Goal: Find specific page/section: Find specific page/section

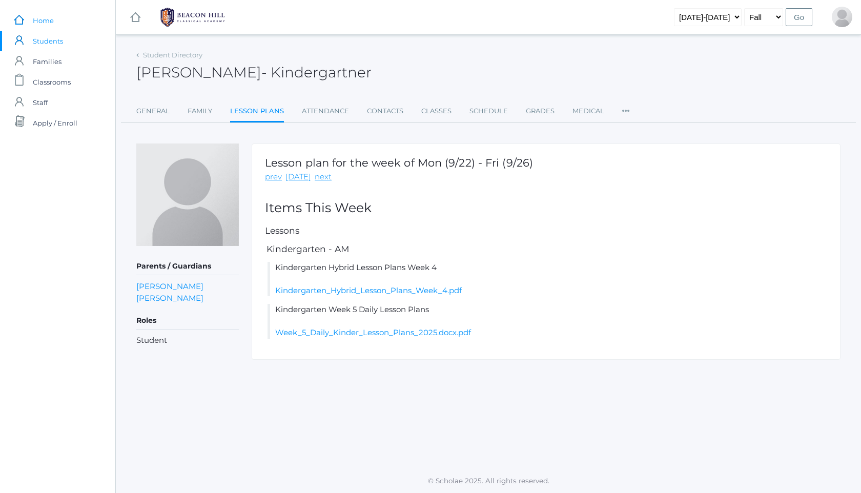
click at [56, 24] on link "icons/ui/navigation/home Created with Sketch. Home" at bounding box center [57, 20] width 115 height 20
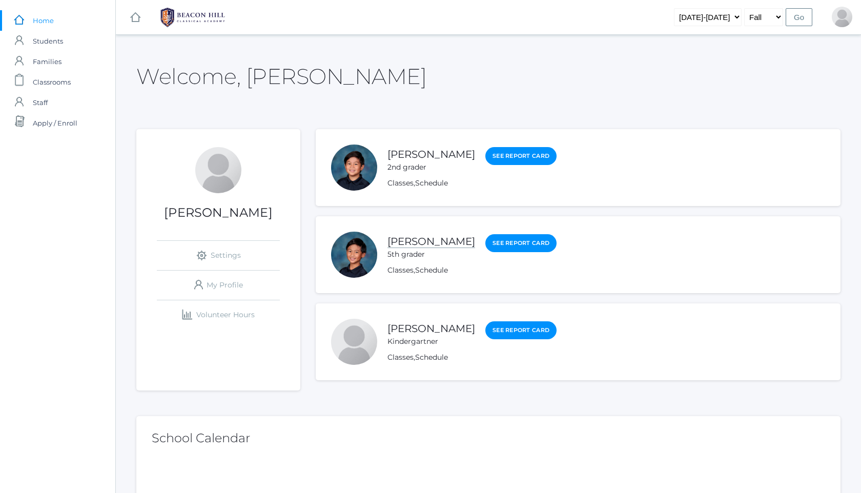
click at [411, 238] on link "[PERSON_NAME]" at bounding box center [431, 241] width 88 height 13
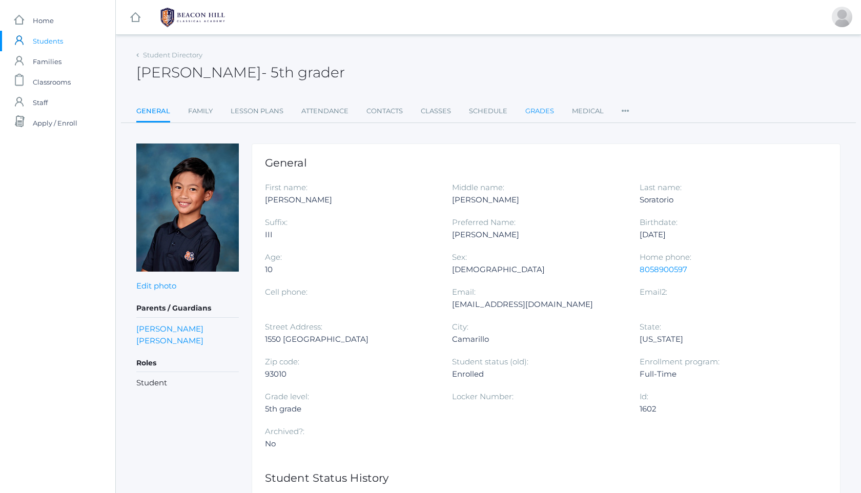
click at [543, 112] on link "Grades" at bounding box center [539, 111] width 29 height 20
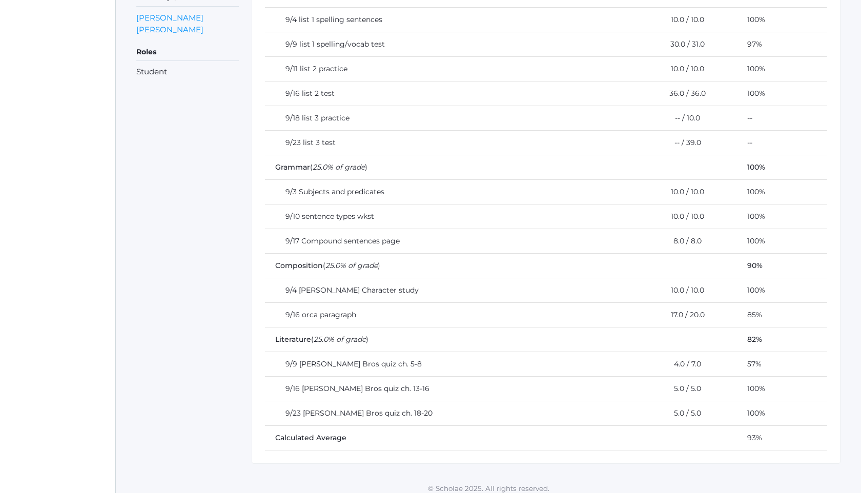
scroll to position [302, 0]
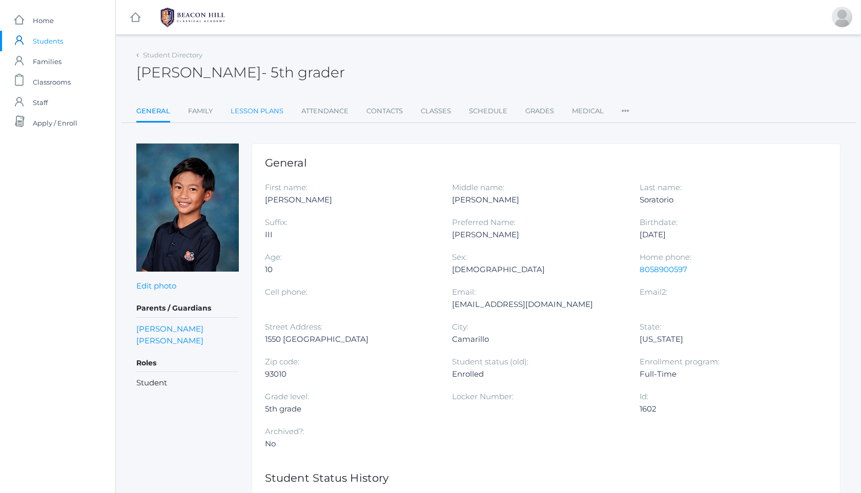
click at [263, 113] on link "Lesson Plans" at bounding box center [257, 111] width 53 height 20
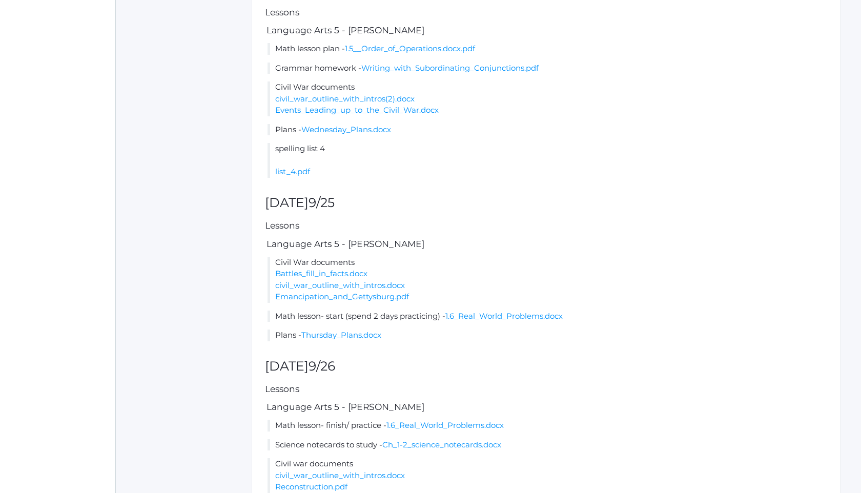
scroll to position [656, 0]
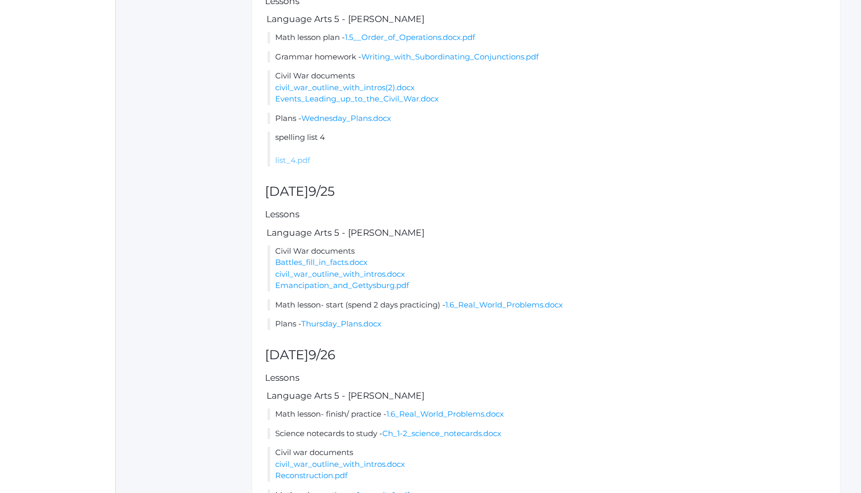
click at [300, 165] on link "list_4.pdf" at bounding box center [292, 160] width 35 height 10
